Goal: Task Accomplishment & Management: Use online tool/utility

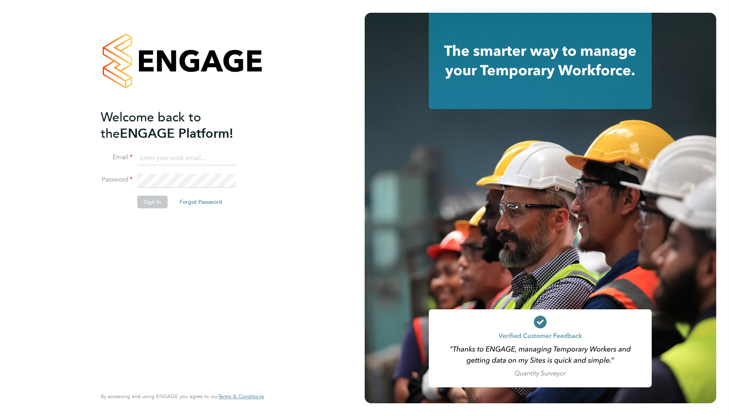
type input "Samantha.briggs@rtcgroupplc.co.uk"
click at [156, 204] on button "Sign In" at bounding box center [152, 202] width 30 height 13
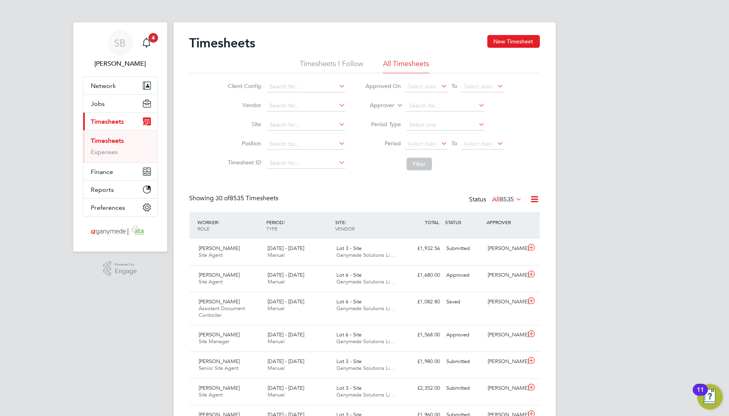
click at [538, 201] on icon at bounding box center [535, 199] width 10 height 10
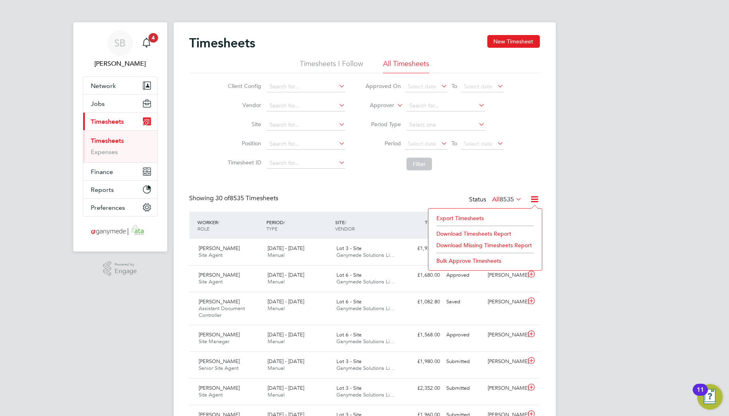
click at [470, 218] on li "Export Timesheets" at bounding box center [484, 217] width 105 height 11
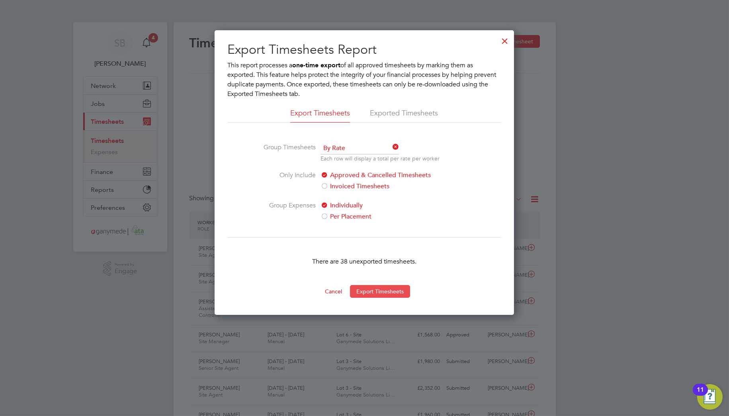
click at [382, 287] on button "Export Timesheets" at bounding box center [380, 291] width 60 height 13
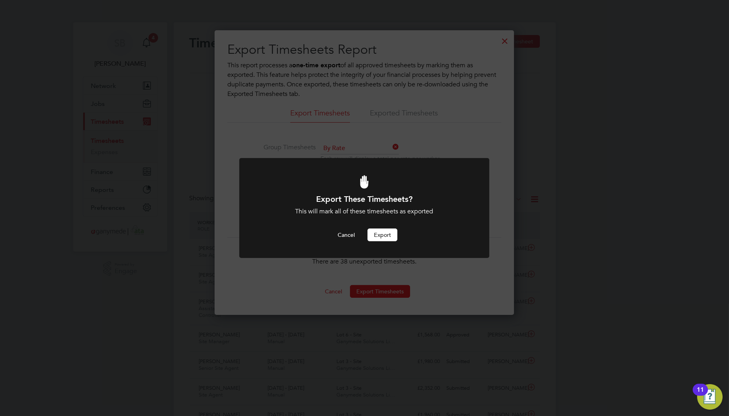
click at [381, 232] on button "Export" at bounding box center [382, 234] width 30 height 13
